Goal: Task Accomplishment & Management: Use online tool/utility

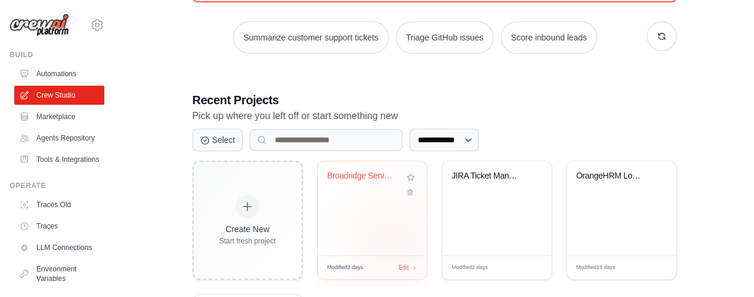
click at [393, 243] on div "Broadridge Server Downtime Ticket C..." at bounding box center [372, 209] width 109 height 94
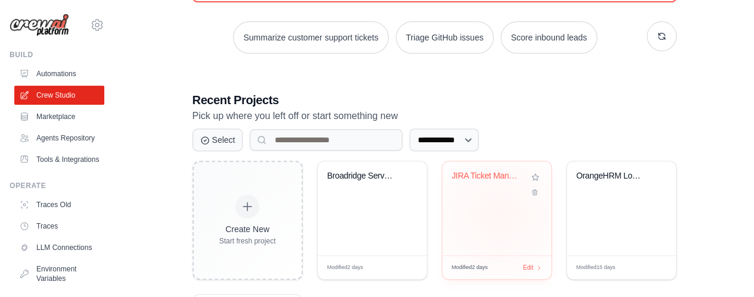
click at [498, 215] on div "JIRA Ticket Management Automation" at bounding box center [496, 209] width 109 height 94
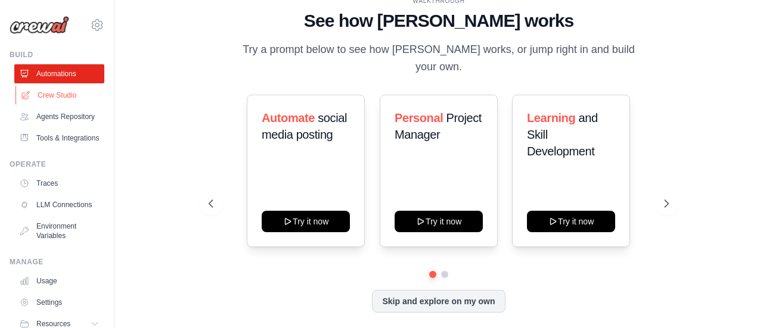
click at [68, 95] on link "Crew Studio" at bounding box center [60, 95] width 90 height 19
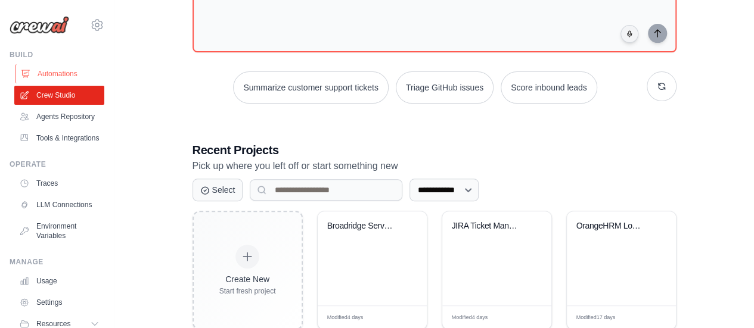
click at [77, 75] on link "Automations" at bounding box center [60, 73] width 90 height 19
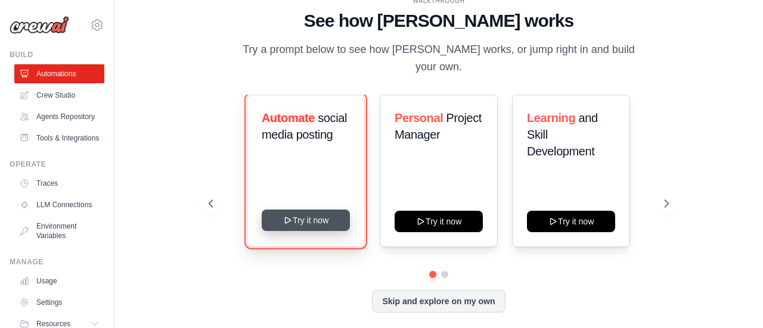
click at [317, 211] on button "Try it now" at bounding box center [306, 220] width 88 height 21
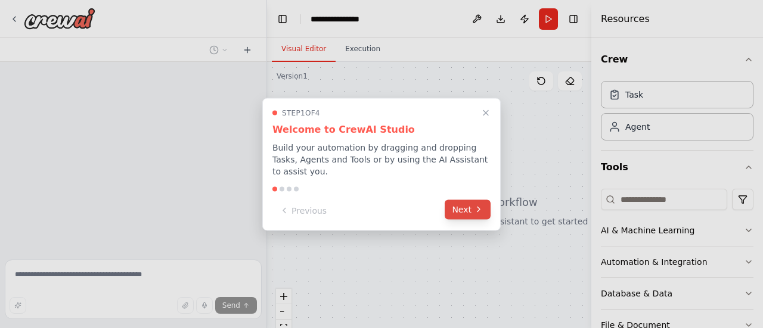
click at [470, 205] on button "Next" at bounding box center [468, 210] width 46 height 20
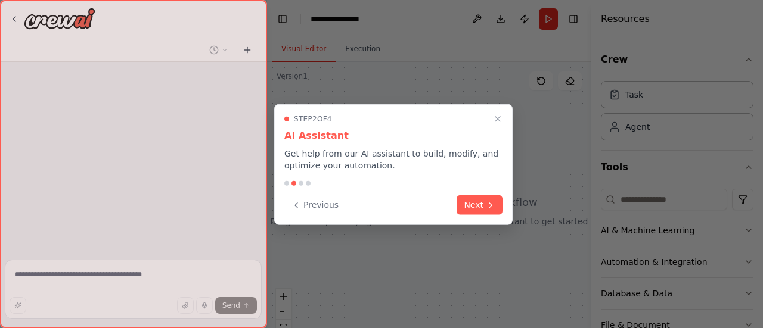
click at [470, 205] on button "Next" at bounding box center [480, 206] width 46 height 20
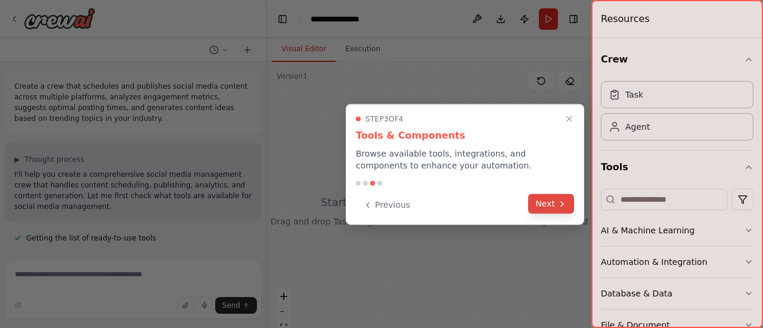
click at [551, 195] on button "Next" at bounding box center [551, 204] width 46 height 20
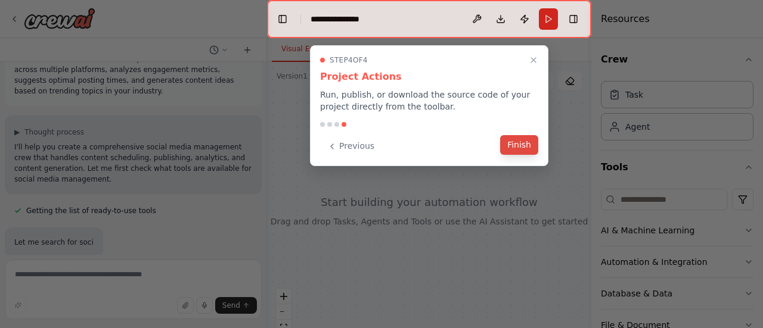
scroll to position [62, 0]
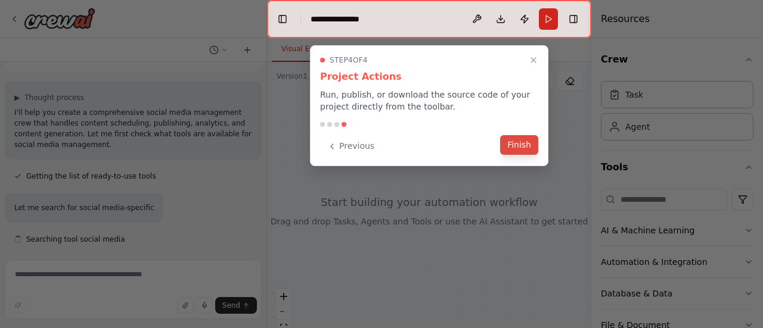
click at [515, 150] on button "Finish" at bounding box center [519, 145] width 38 height 20
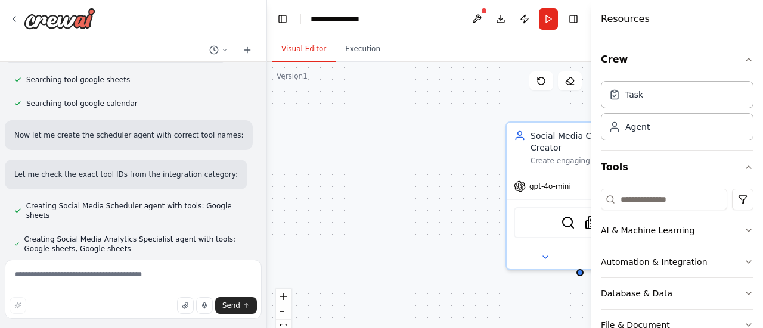
scroll to position [828, 0]
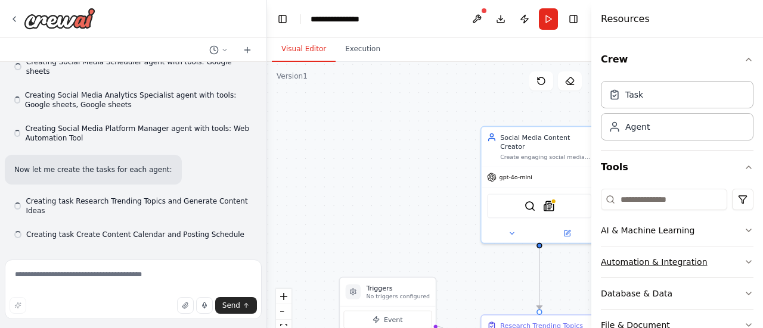
scroll to position [963, 0]
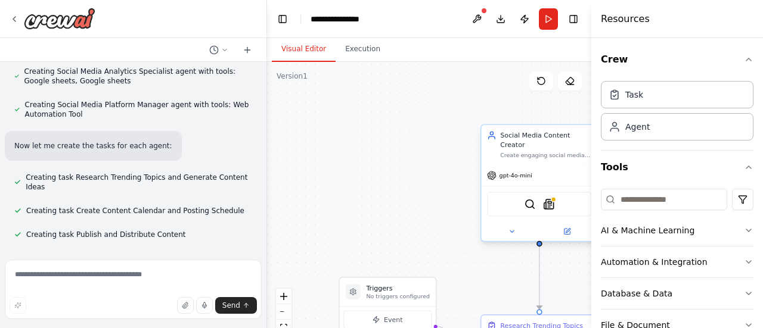
click at [550, 202] on div "SerperDevTool SerplyNewsSearchTool" at bounding box center [539, 204] width 105 height 24
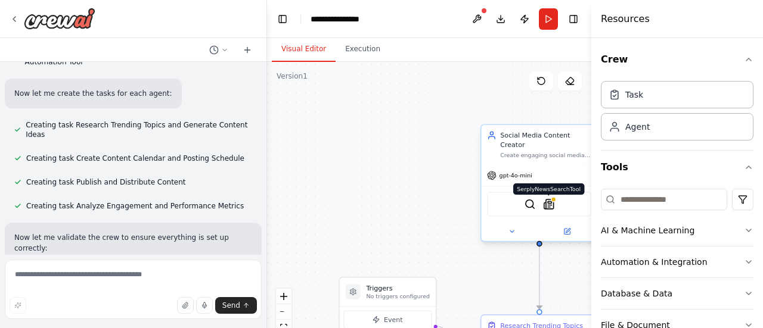
scroll to position [1026, 0]
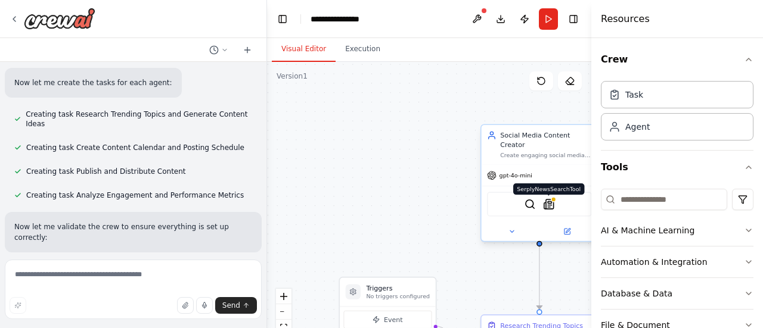
click at [553, 198] on img at bounding box center [548, 203] width 11 height 11
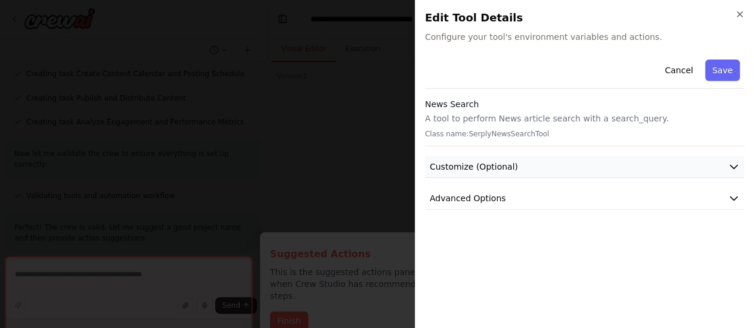
scroll to position [1, 0]
click at [670, 160] on button "Customize (Optional)" at bounding box center [584, 167] width 319 height 22
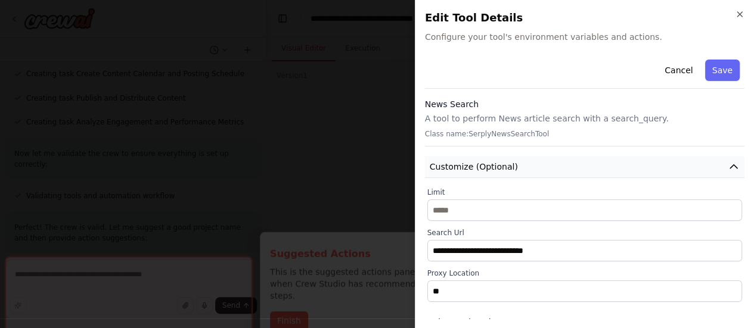
click at [637, 165] on button "Customize (Optional)" at bounding box center [584, 167] width 319 height 22
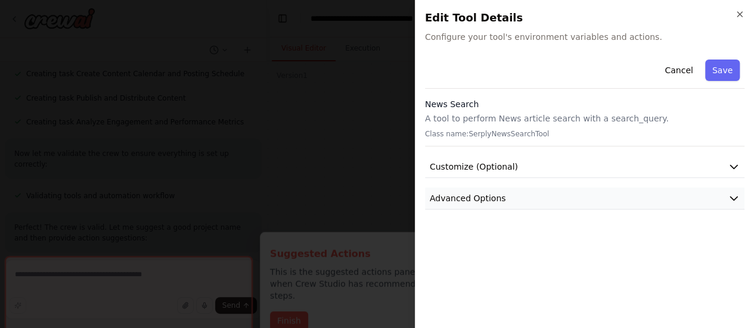
click at [634, 190] on button "Advanced Options" at bounding box center [584, 199] width 319 height 22
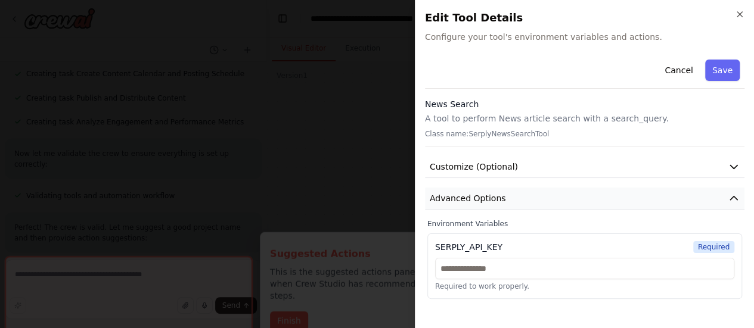
click at [634, 190] on button "Advanced Options" at bounding box center [584, 199] width 319 height 22
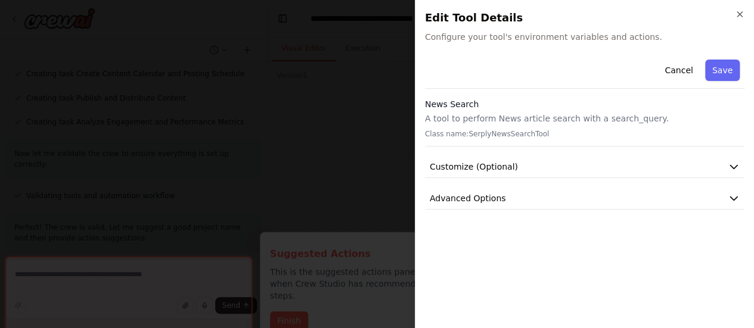
click at [738, 20] on h2 "Edit Tool Details" at bounding box center [584, 18] width 319 height 17
click at [738, 14] on icon "button" at bounding box center [739, 14] width 5 height 5
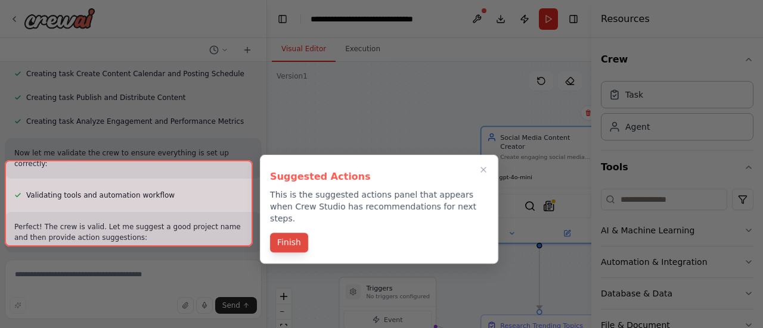
scroll to position [1225, 0]
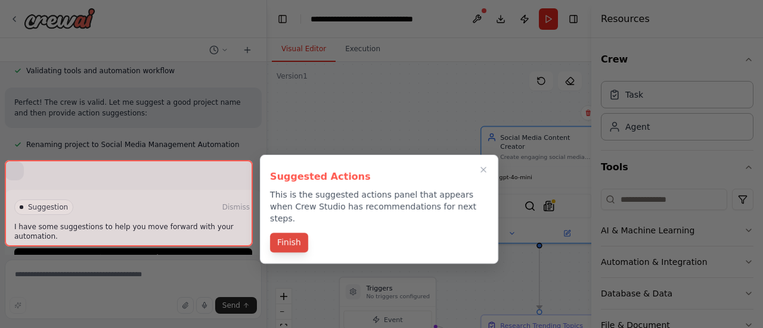
click at [286, 318] on div "Create a crew that schedules and publishes social media content across multiple…" at bounding box center [381, 164] width 763 height 328
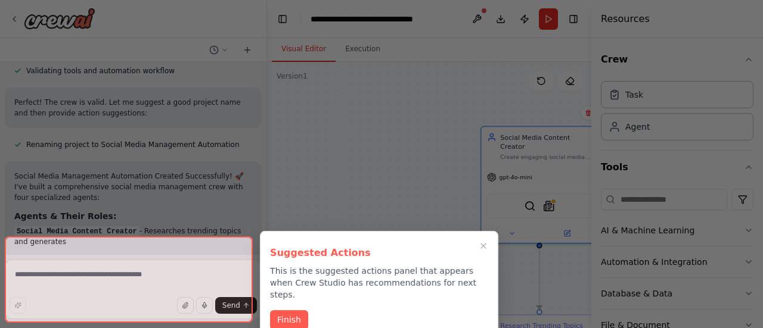
click at [277, 311] on button "Finish" at bounding box center [289, 321] width 38 height 20
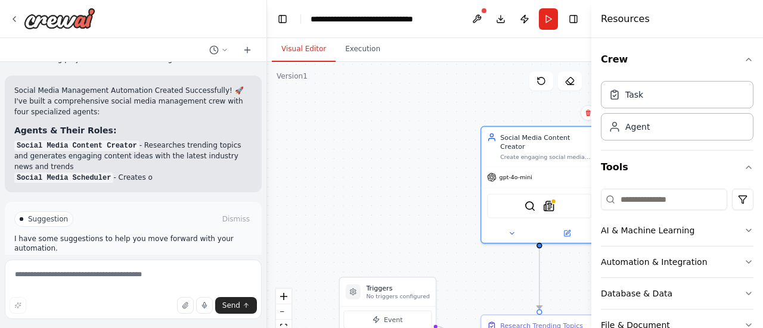
scroll to position [1321, 0]
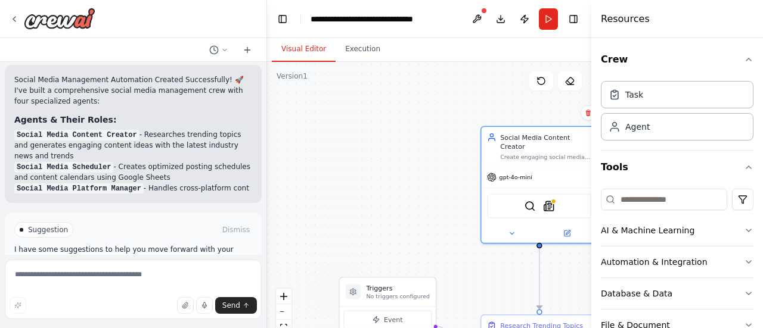
click at [87, 245] on div "Suggestion Dismiss I have some suggestions to help you move forward with your a…" at bounding box center [133, 256] width 238 height 68
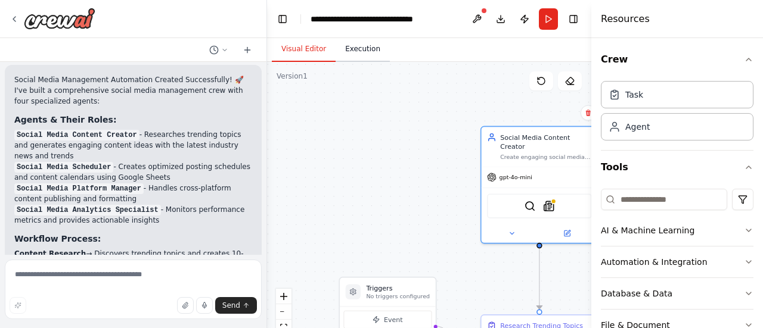
click at [366, 42] on button "Execution" at bounding box center [363, 49] width 54 height 25
click at [319, 44] on button "Visual Editor" at bounding box center [304, 49] width 64 height 25
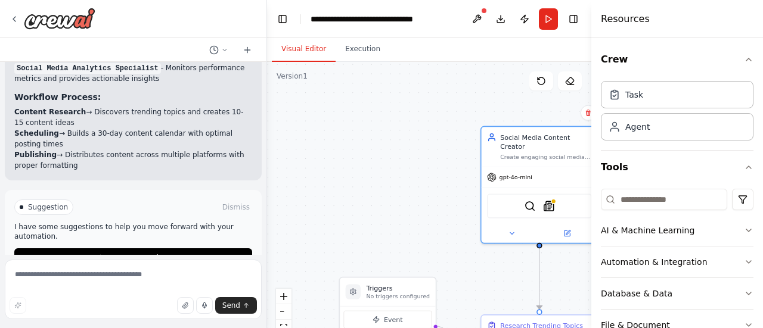
scroll to position [1474, 0]
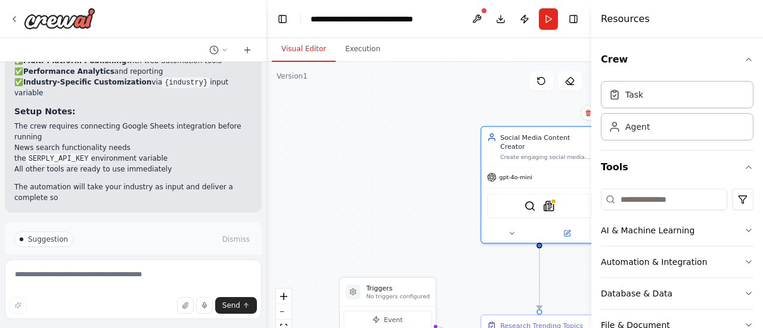
click at [137, 281] on button "Run Automation" at bounding box center [133, 290] width 238 height 19
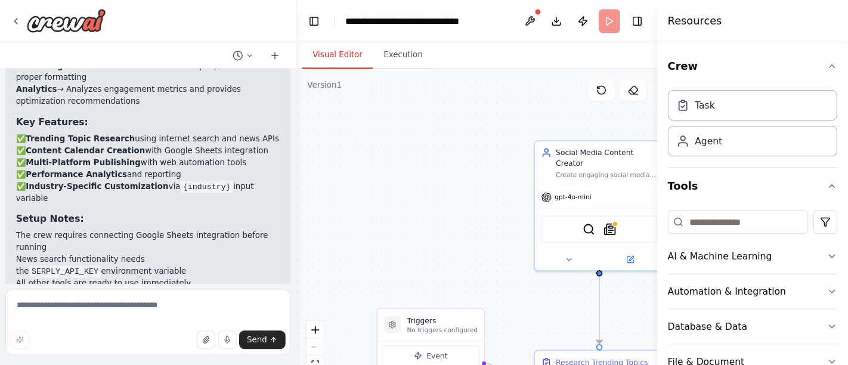
scroll to position [1570, 0]
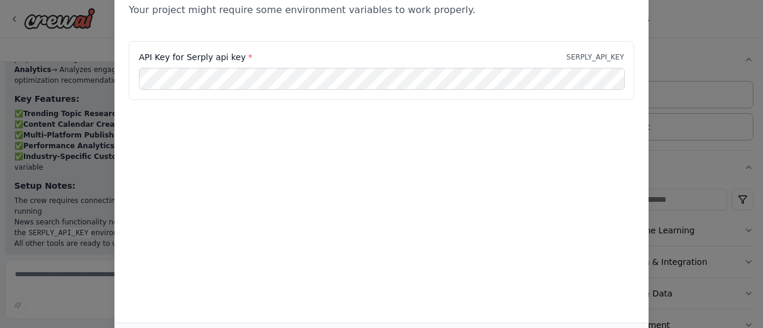
click at [42, 49] on div "Environment configuration Your project might require some environment variables…" at bounding box center [381, 164] width 763 height 328
click at [730, 27] on div "Environment configuration Your project might require some environment variables…" at bounding box center [381, 164] width 763 height 328
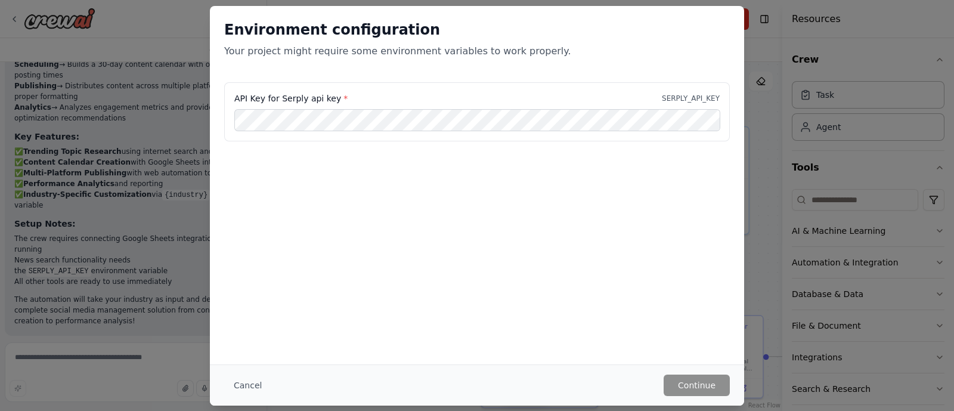
scroll to position [1488, 0]
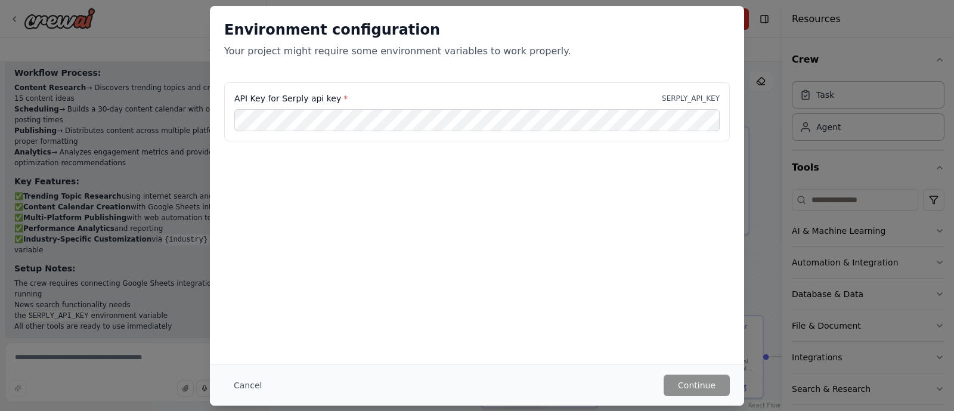
drag, startPoint x: 508, startPoint y: 4, endPoint x: 60, endPoint y: 345, distance: 563.2
click at [60, 328] on div "Environment configuration Your project might require some environment variables…" at bounding box center [477, 205] width 954 height 411
click at [241, 328] on button "Cancel" at bounding box center [247, 384] width 47 height 21
